Goal: Task Accomplishment & Management: Manage account settings

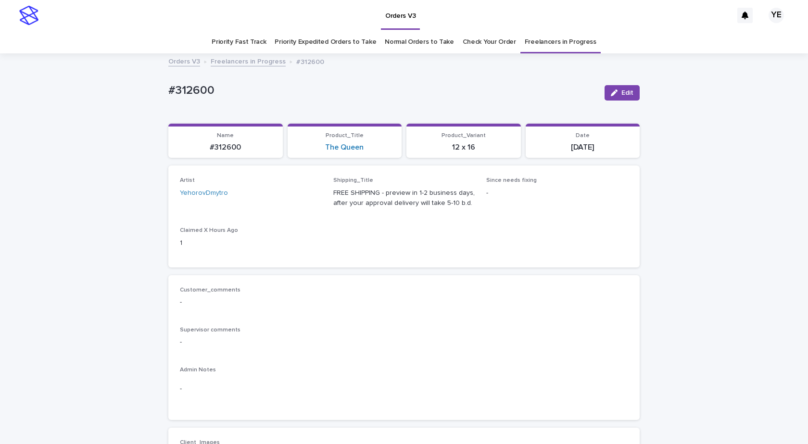
click at [622, 93] on span "Edit" at bounding box center [628, 92] width 12 height 7
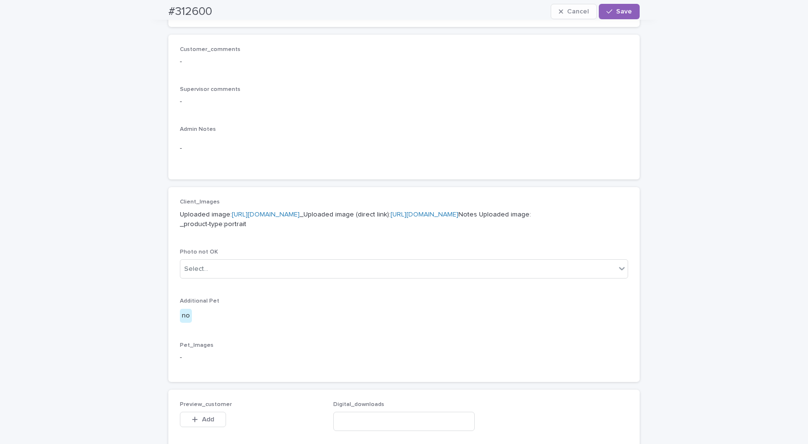
scroll to position [481, 0]
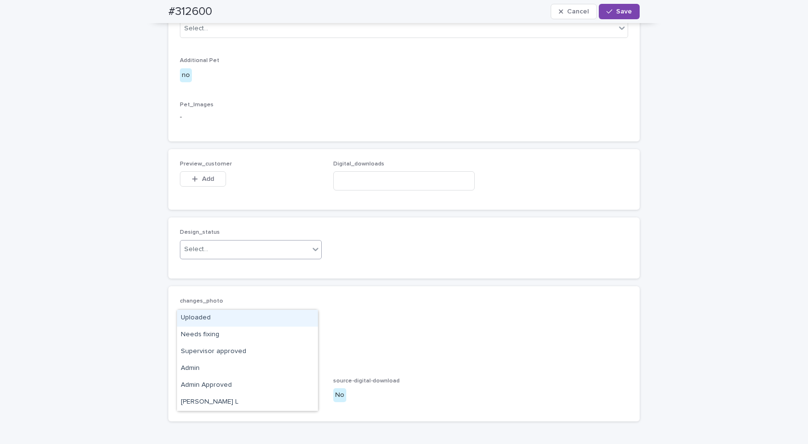
drag, startPoint x: 231, startPoint y: 308, endPoint x: 217, endPoint y: 312, distance: 14.8
click at [231, 309] on body "Orders V3 YE Priority Fast Track Priority Expedited Orders to Take Normal Order…" at bounding box center [404, 222] width 808 height 444
click at [206, 321] on div "Uploaded" at bounding box center [247, 318] width 141 height 17
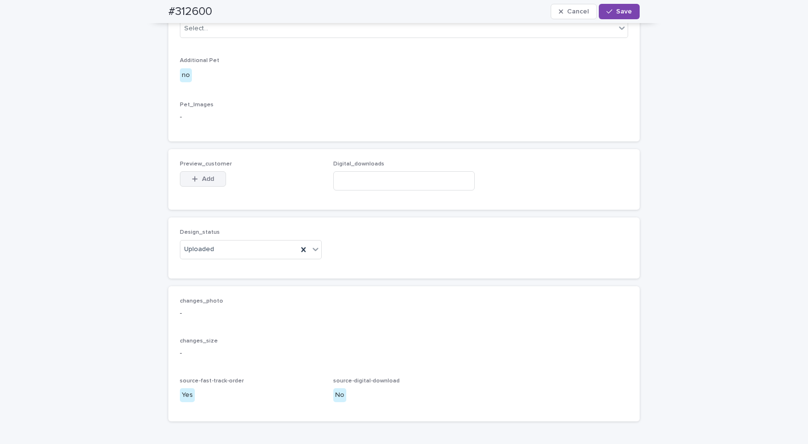
click at [202, 187] on button "Add" at bounding box center [203, 178] width 46 height 15
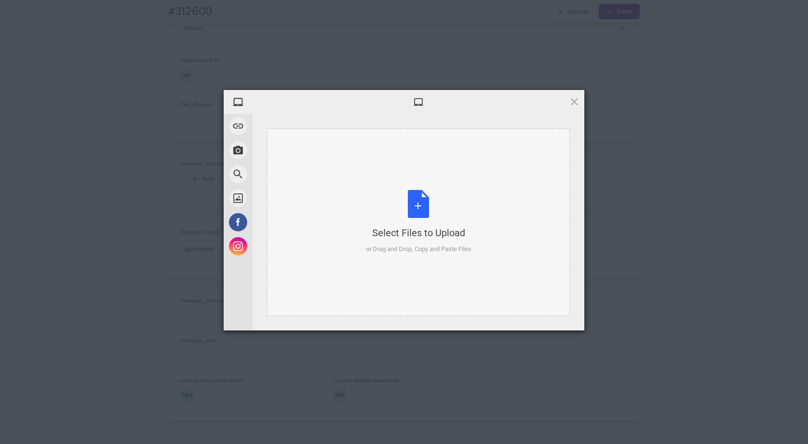
click at [490, 230] on div "Select Files to Upload or Drag and Drop, Copy and Paste Files" at bounding box center [418, 222] width 303 height 188
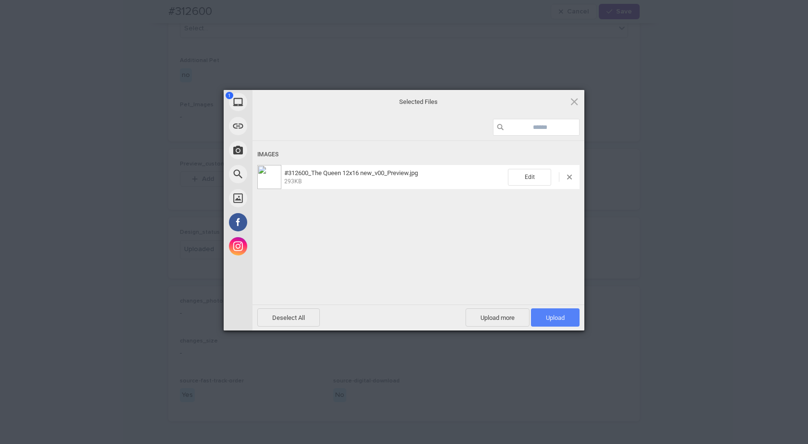
click at [548, 315] on span "Upload 1" at bounding box center [555, 317] width 19 height 7
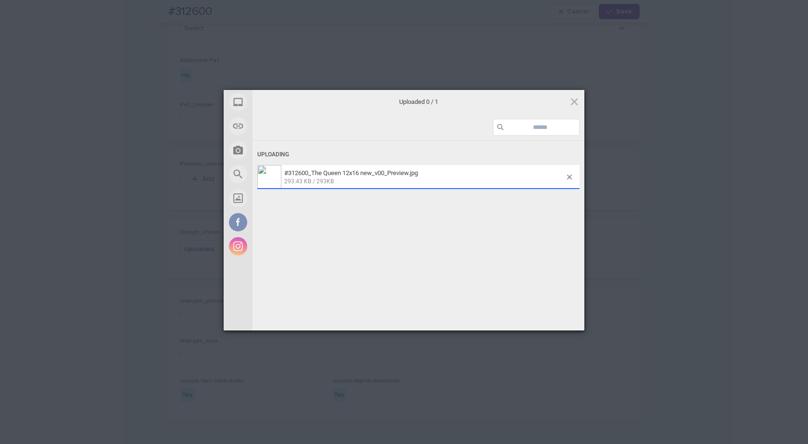
scroll to position [498, 0]
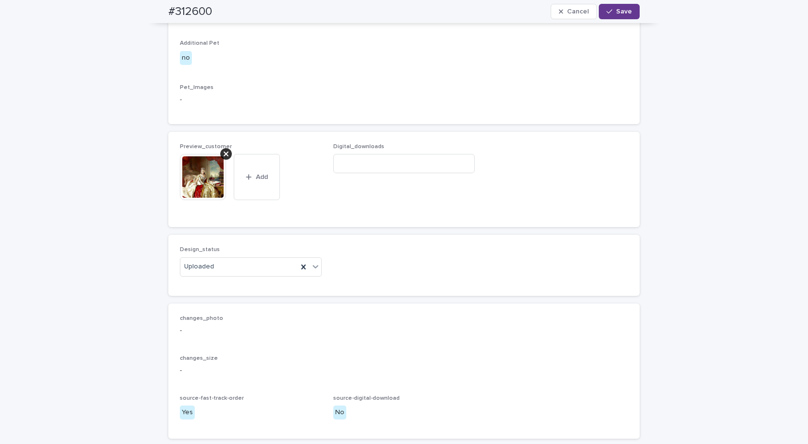
click at [612, 8] on button "Save" at bounding box center [619, 11] width 41 height 15
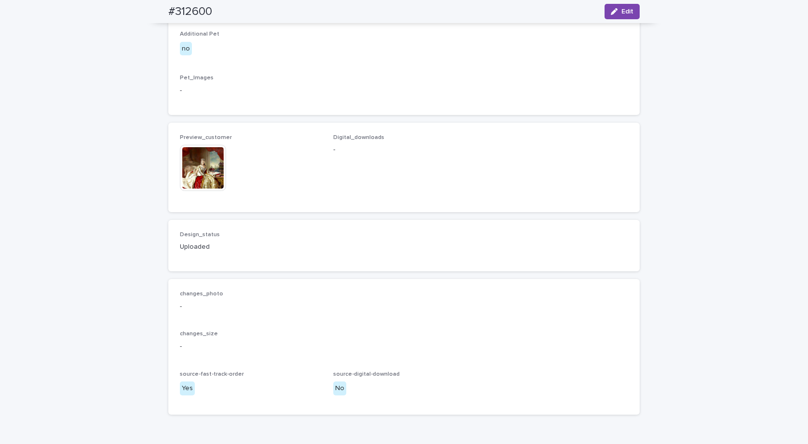
scroll to position [486, 0]
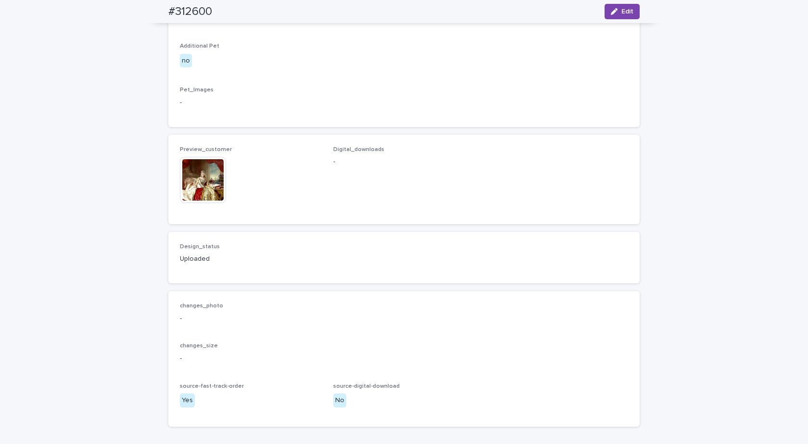
click at [191, 203] on img at bounding box center [203, 180] width 46 height 46
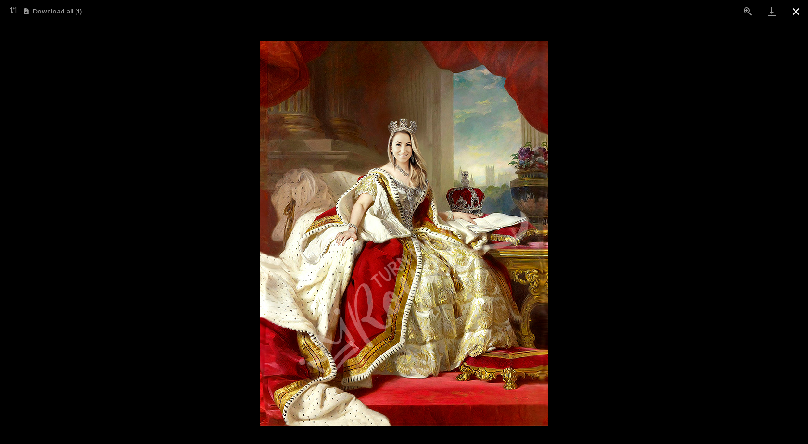
drag, startPoint x: 802, startPoint y: 9, endPoint x: 769, endPoint y: 10, distance: 33.2
click at [802, 9] on button "Close gallery" at bounding box center [796, 11] width 24 height 23
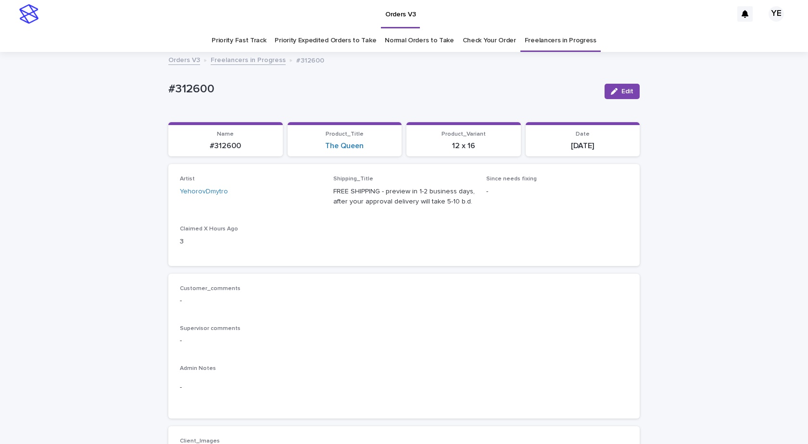
scroll to position [0, 0]
click at [233, 57] on link "Freelancers in Progress" at bounding box center [248, 60] width 75 height 11
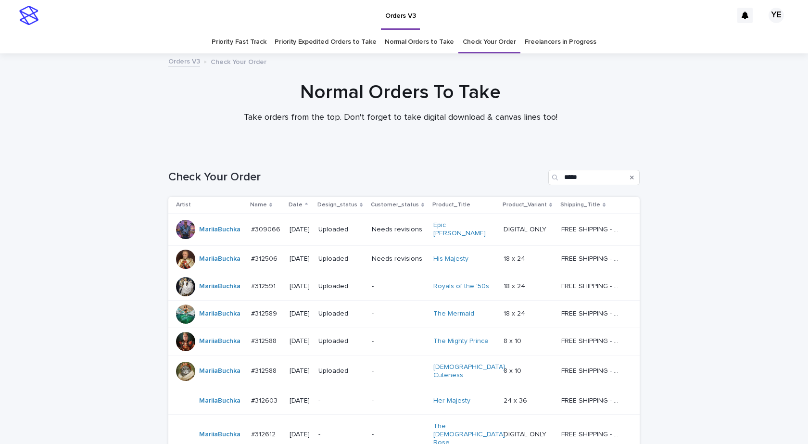
scroll to position [71, 0]
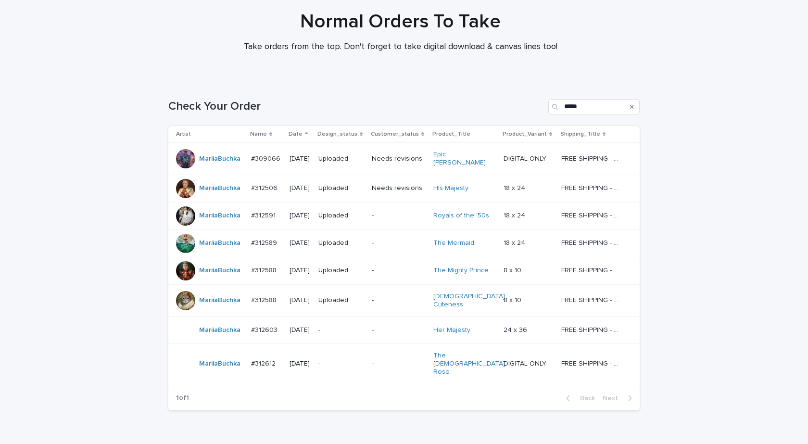
click at [226, 357] on div "MariiaBuchka" at bounding box center [209, 364] width 67 height 19
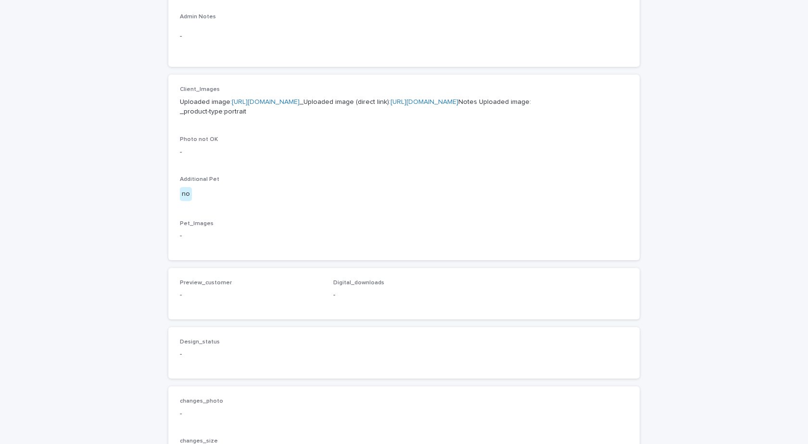
scroll to position [385, 0]
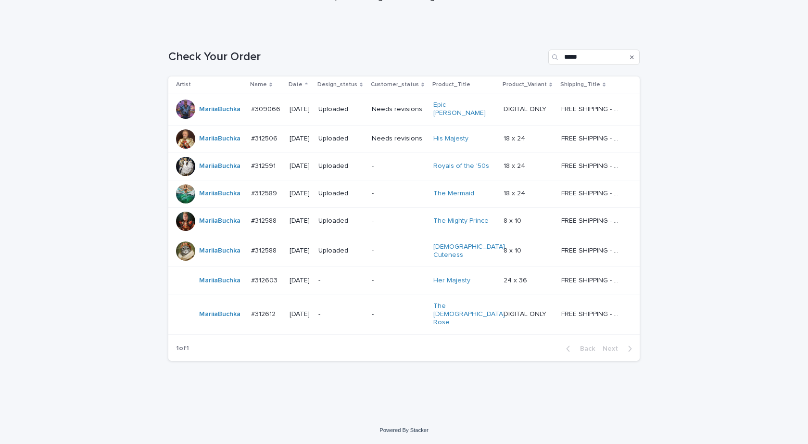
scroll to position [31, 0]
